Goal: Find specific page/section

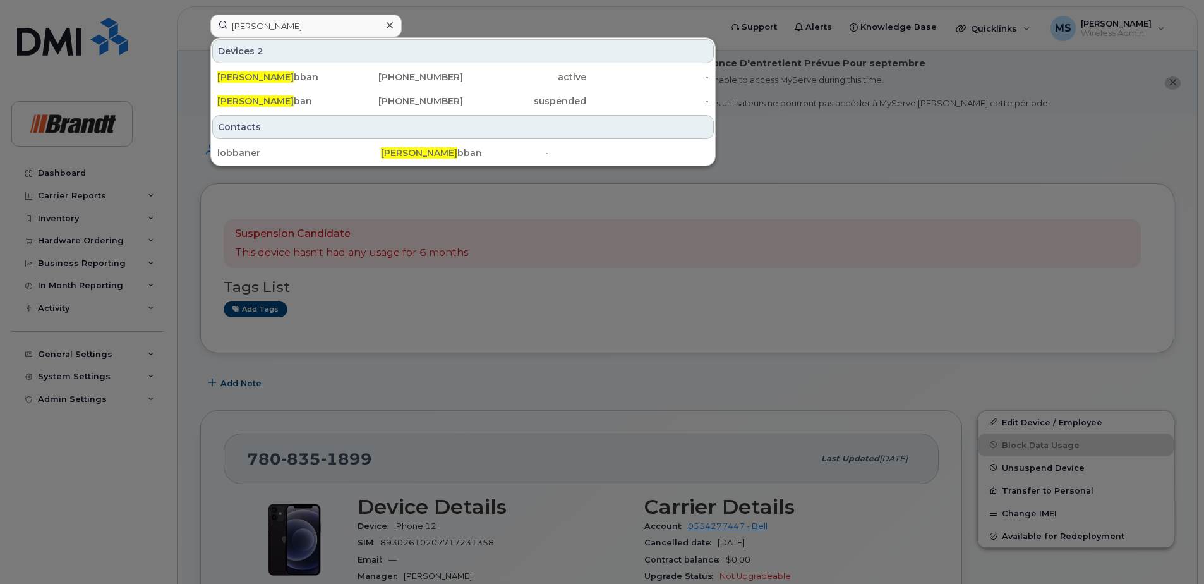
click at [389, 26] on icon at bounding box center [390, 25] width 6 height 6
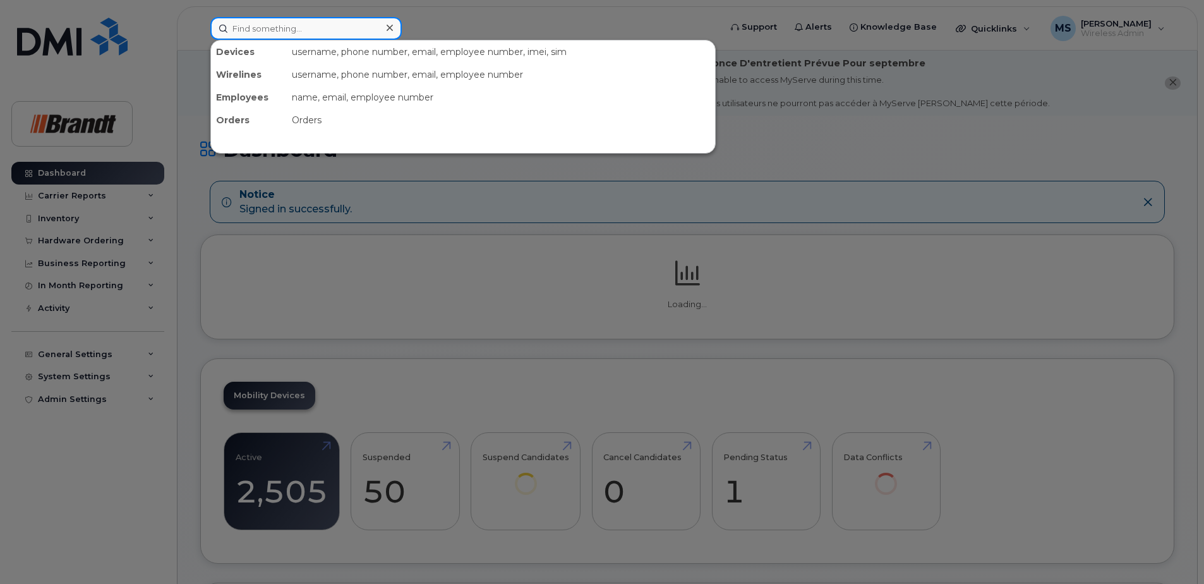
paste input "4033737356"
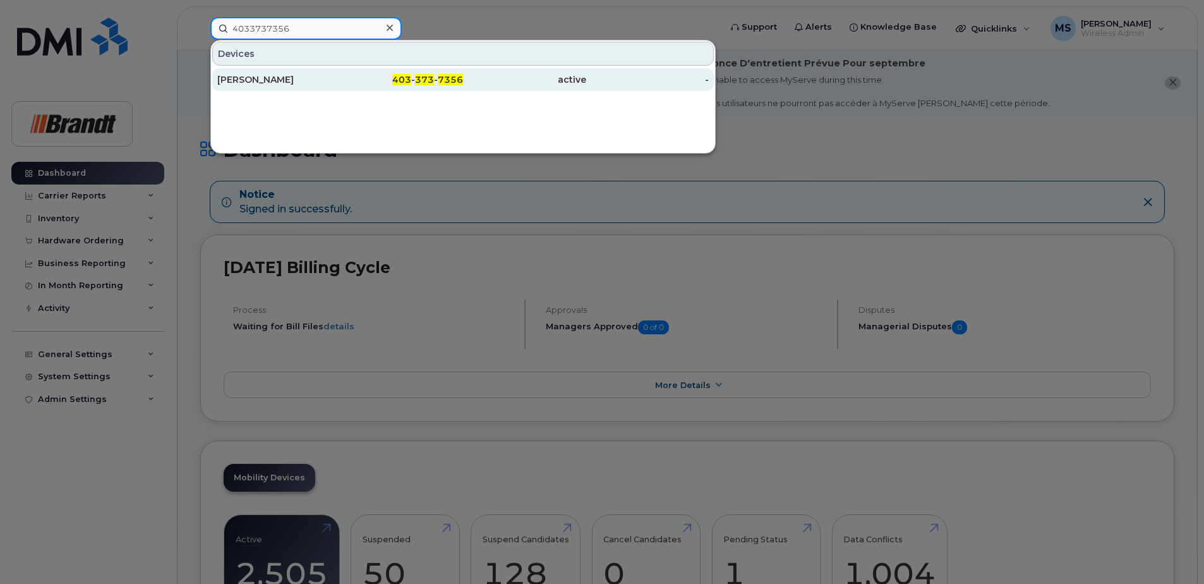
type input "4033737356"
click at [457, 88] on div "403 - 373 - 7356" at bounding box center [402, 79] width 123 height 23
